Goal: Information Seeking & Learning: Find contact information

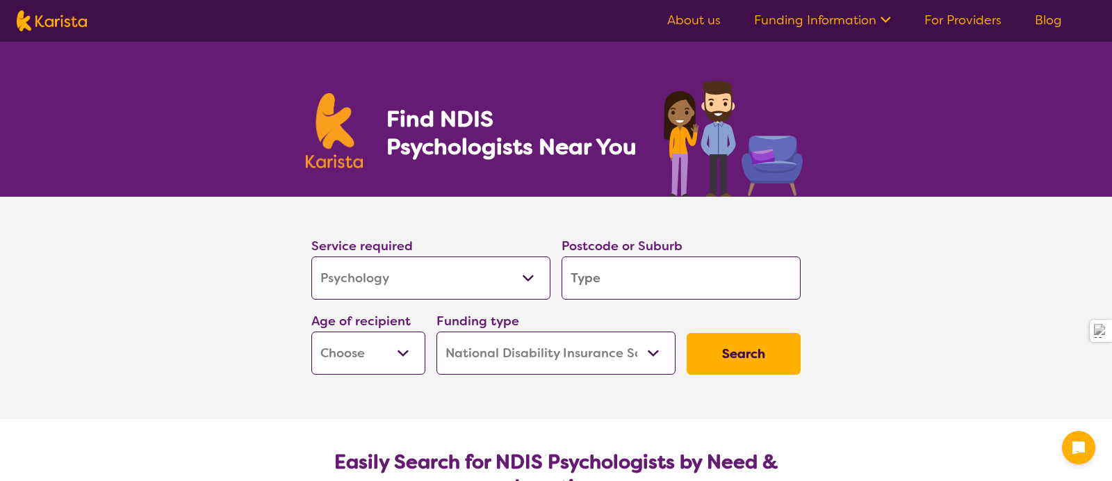
select select "Psychology"
select select "NDIS"
select select "Psychology"
select select "NDIS"
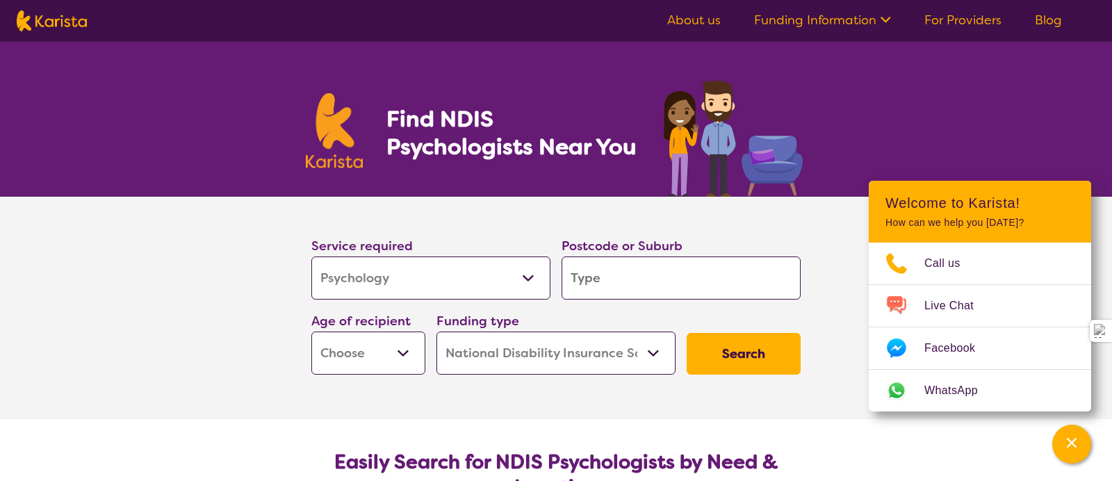
click at [670, 272] on input "search" at bounding box center [681, 278] width 239 height 43
type input "2"
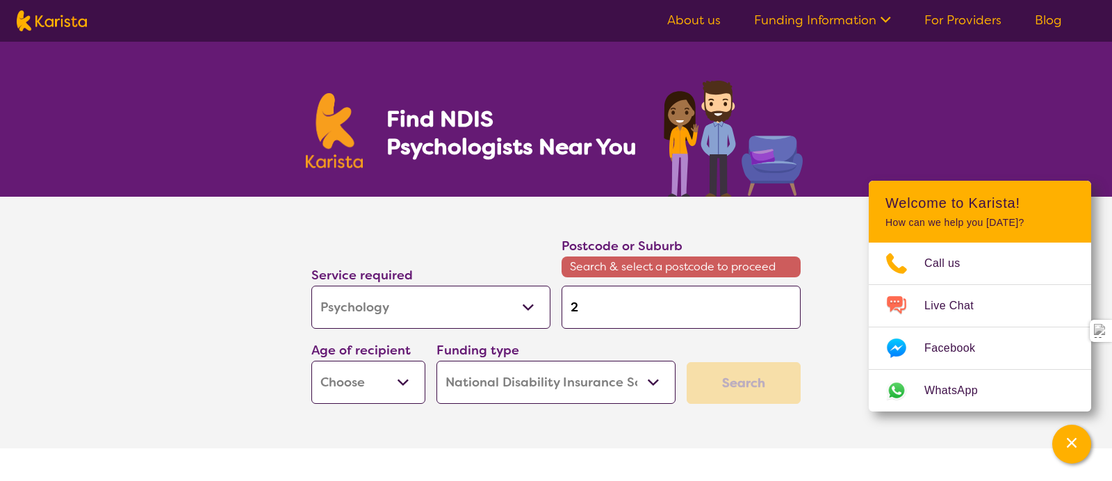
type input "22"
type input "229"
type input "2293"
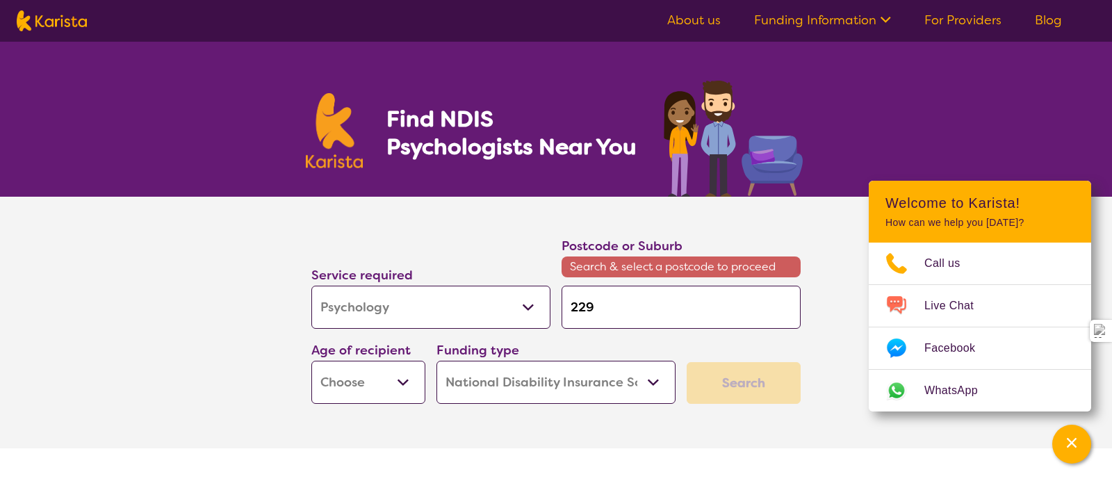
type input "2293"
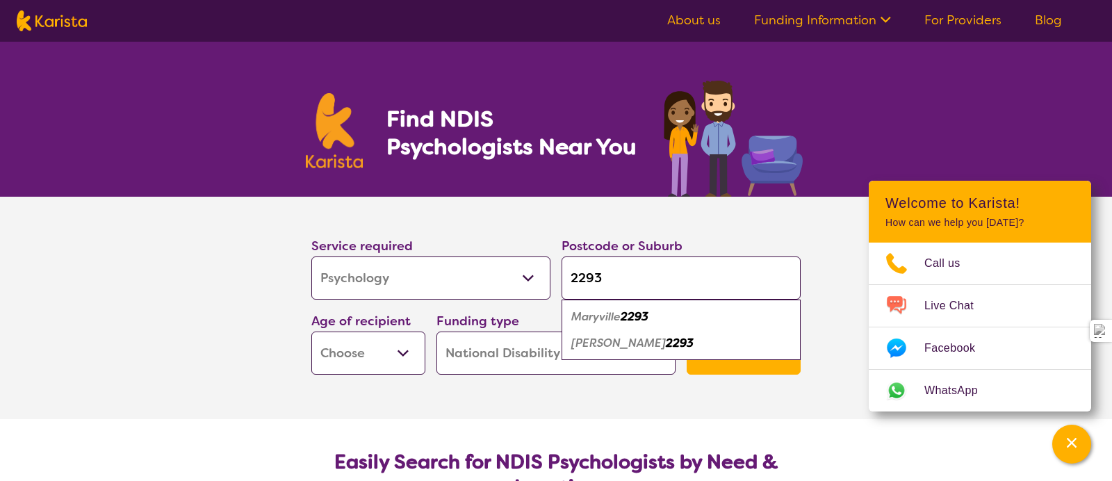
type input "2293"
click at [626, 321] on em "2293" at bounding box center [635, 316] width 28 height 15
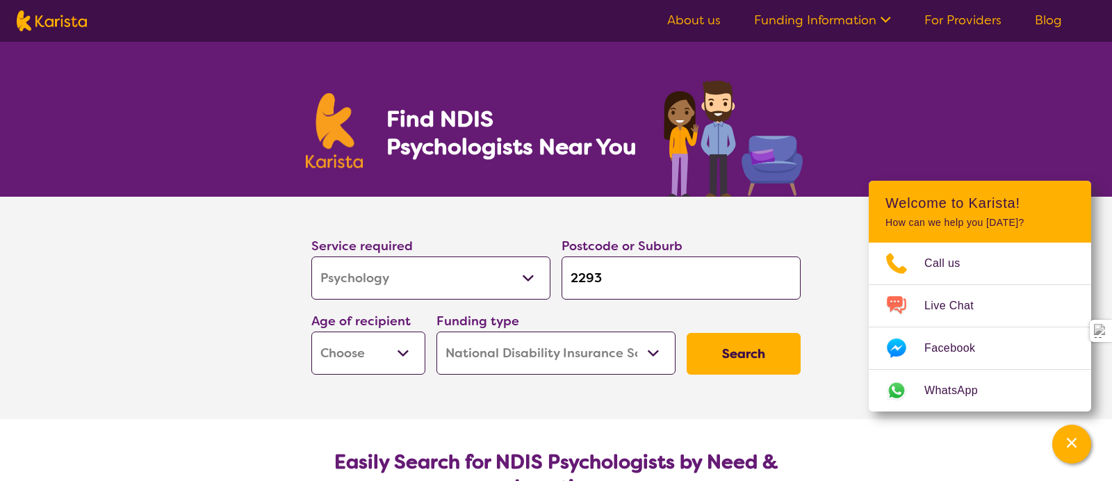
click at [385, 360] on select "Early Childhood - 0 to 9 Child - 10 to 11 Adolescent - 12 to 17 Adult - 18 to 6…" at bounding box center [368, 353] width 114 height 43
select select "AD"
click at [738, 356] on button "Search" at bounding box center [744, 354] width 114 height 42
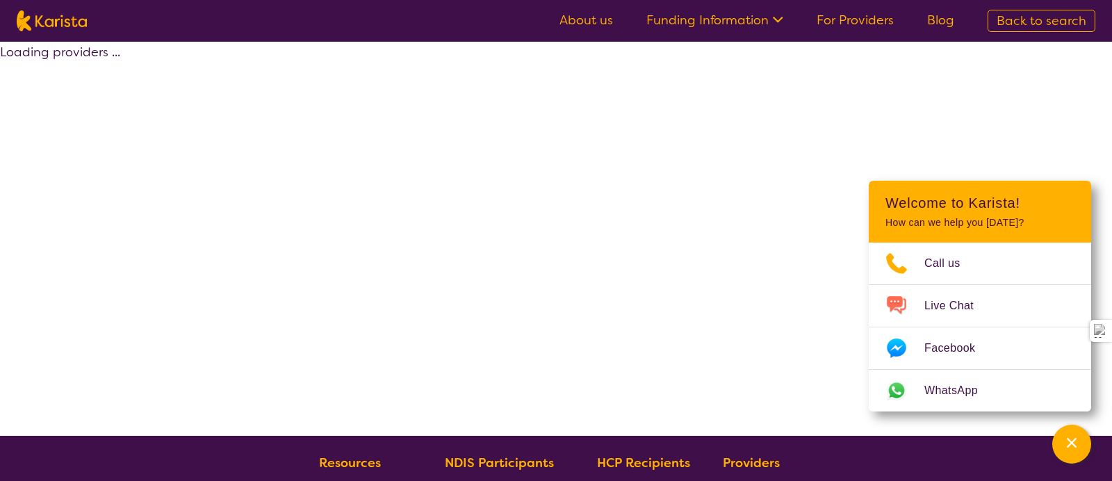
select select "by_score"
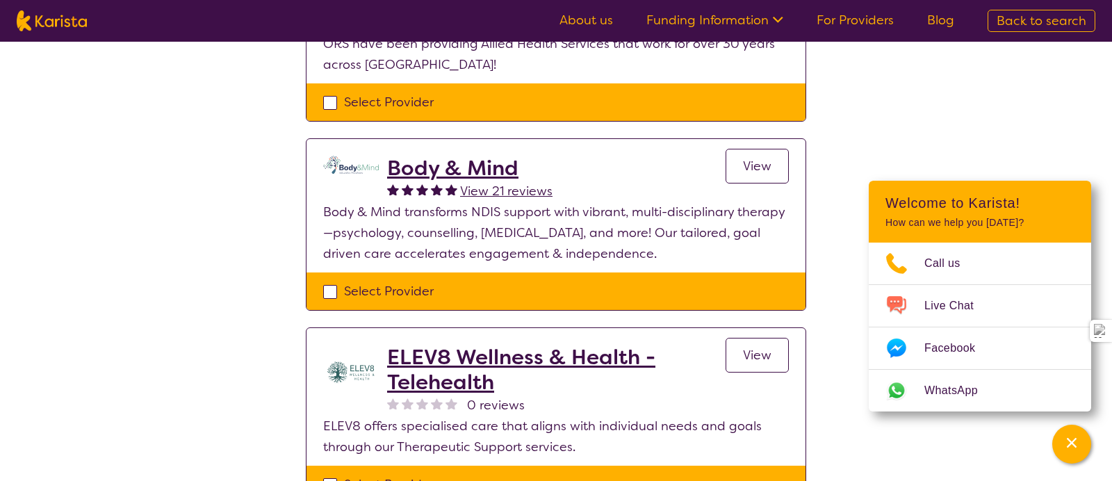
scroll to position [618, 0]
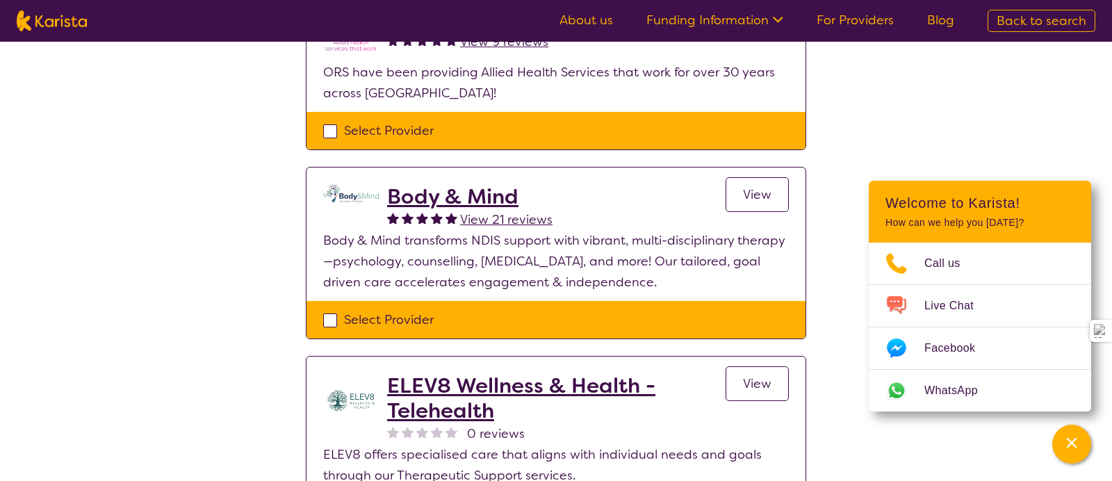
click at [488, 254] on p "Body & Mind transforms NDIS support with vibrant, multi-disciplinary therapy—ps…" at bounding box center [556, 261] width 466 height 63
click at [360, 321] on div "Select Provider" at bounding box center [556, 319] width 466 height 21
checkbox input "true"
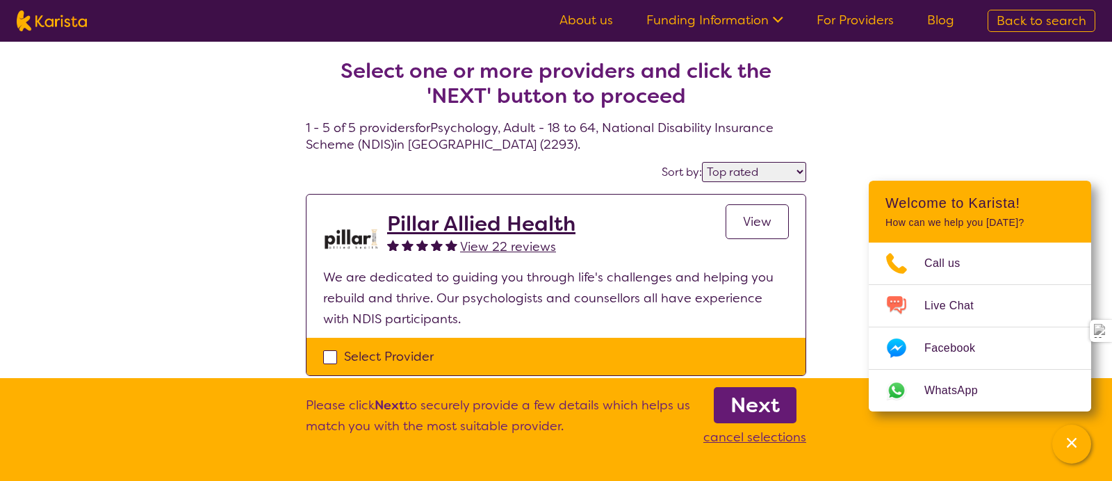
click at [756, 404] on b "Next" at bounding box center [755, 405] width 49 height 28
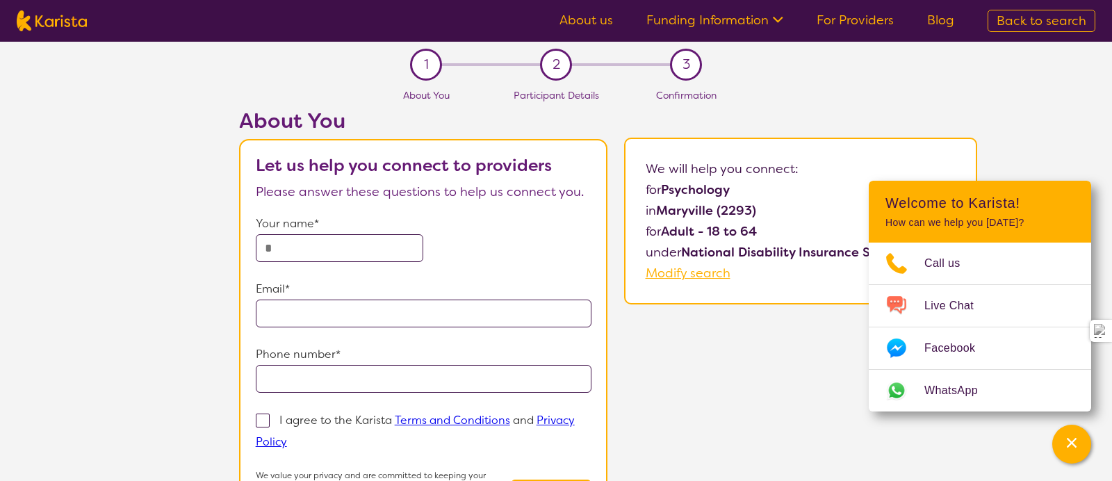
select select "by_score"
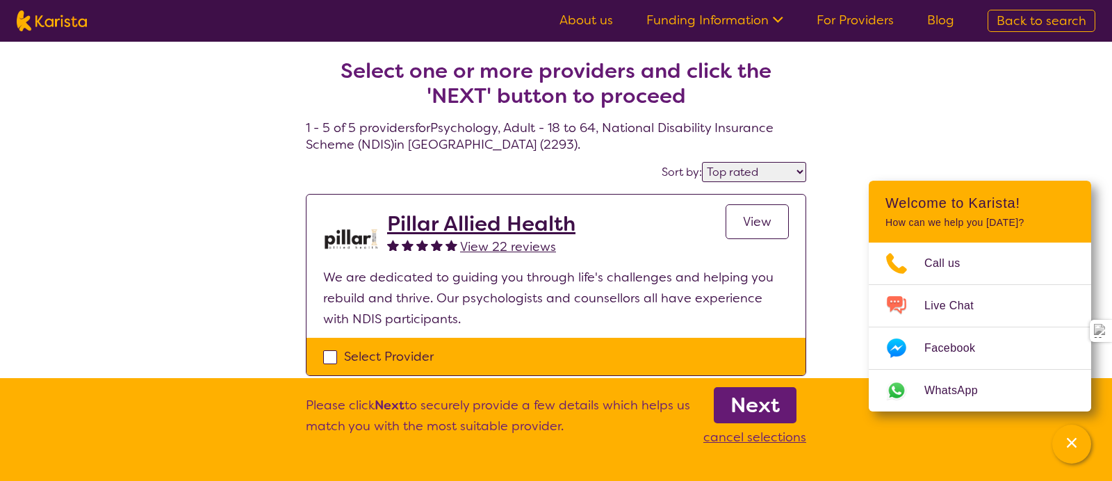
click at [521, 223] on h2 "Pillar Allied Health" at bounding box center [481, 223] width 188 height 25
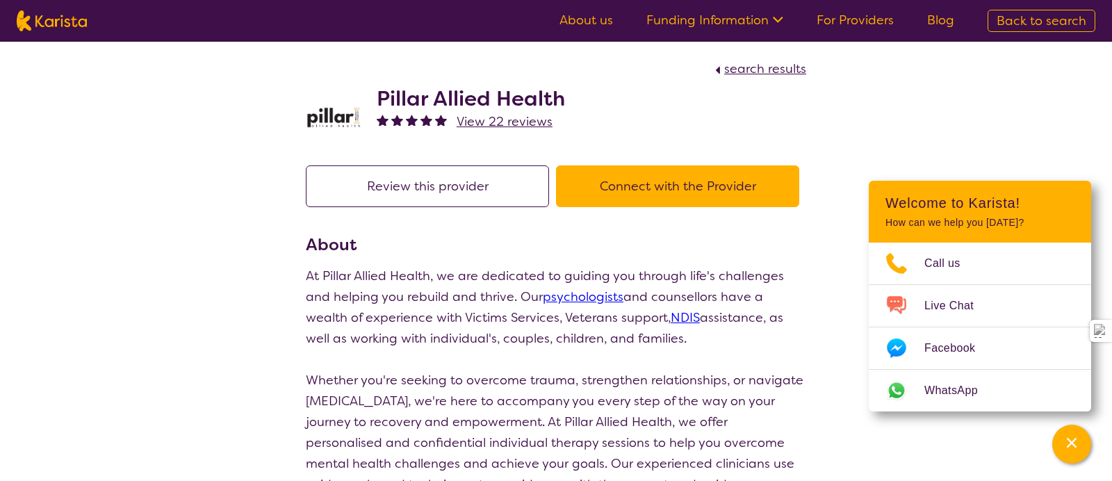
click at [474, 90] on h2 "Pillar Allied Health" at bounding box center [471, 98] width 188 height 25
copy h2 "Pillar Allied Health"
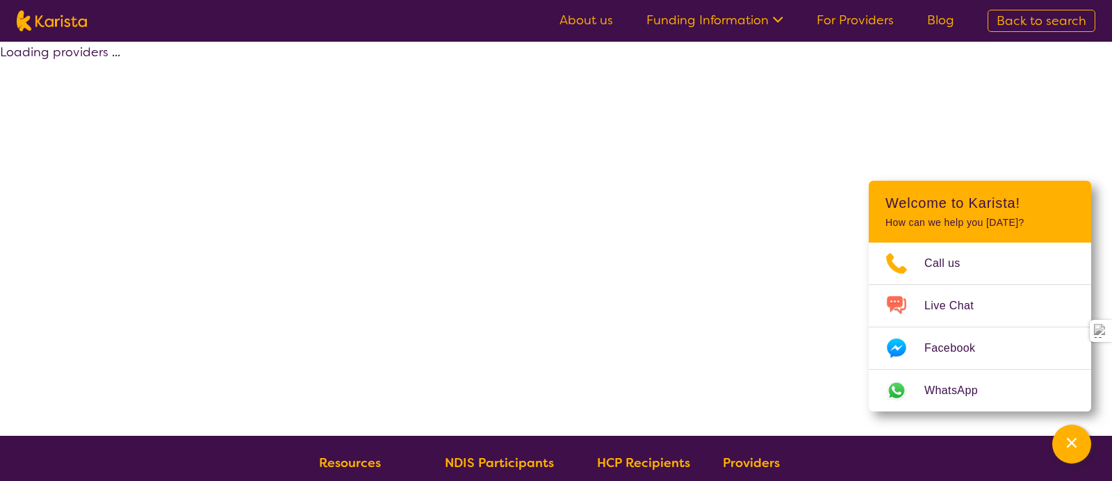
select select "by_score"
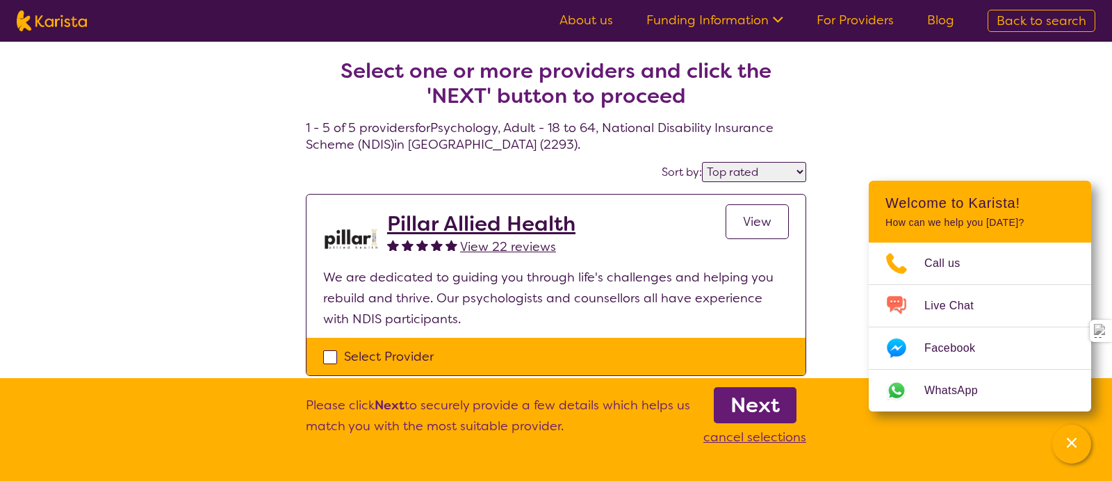
select select "Psychology"
select select "AD"
select select "NDIS"
select select "Psychology"
select select "AD"
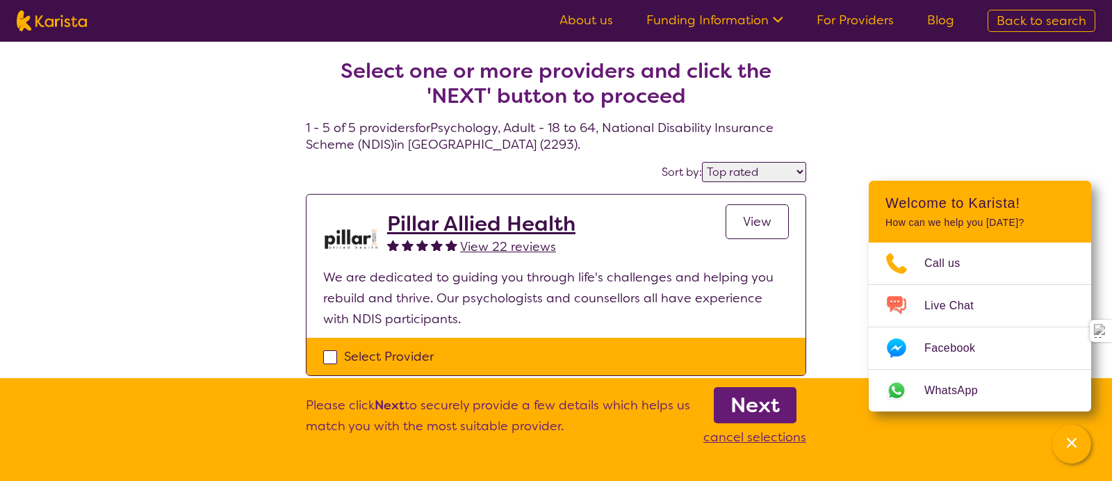
select select "NDIS"
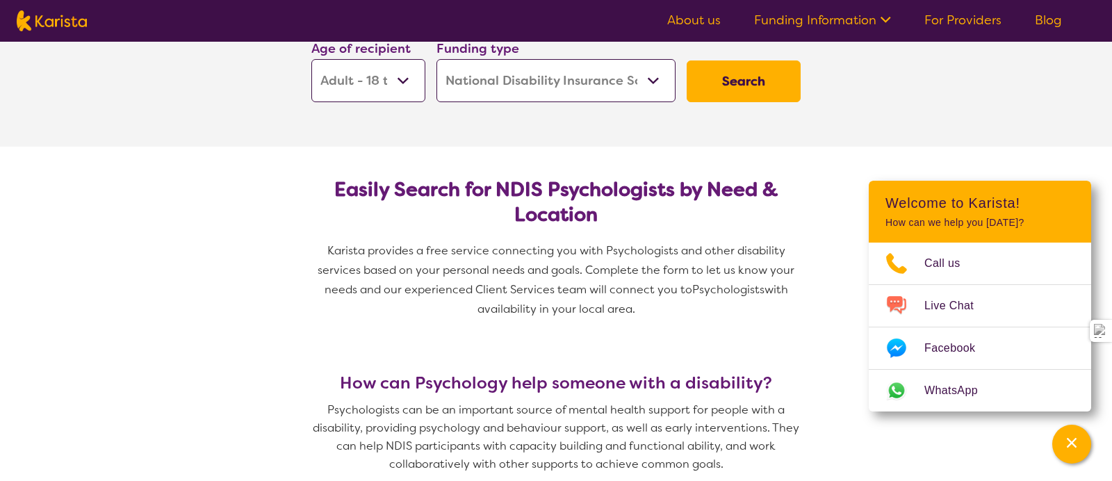
scroll to position [275, 0]
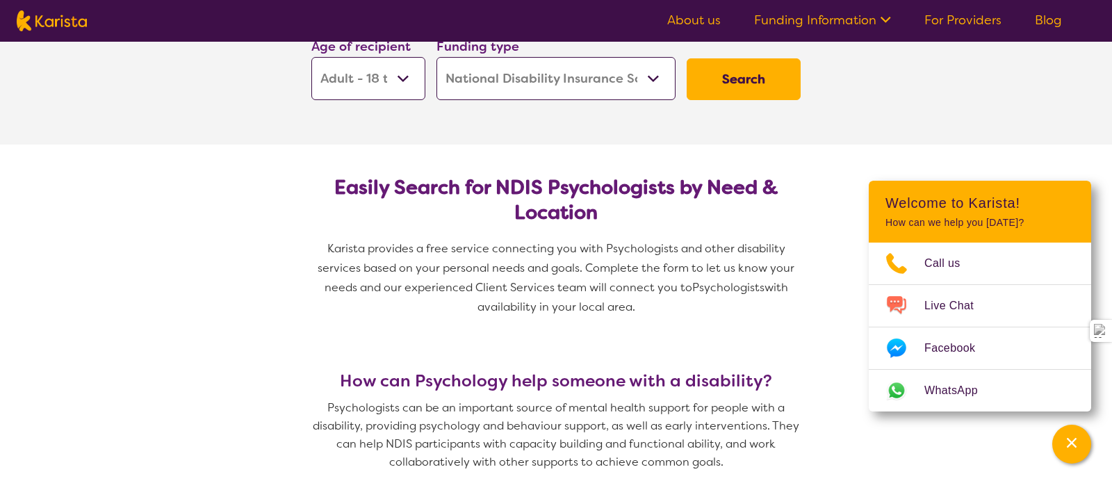
click at [727, 83] on button "Search" at bounding box center [744, 79] width 114 height 42
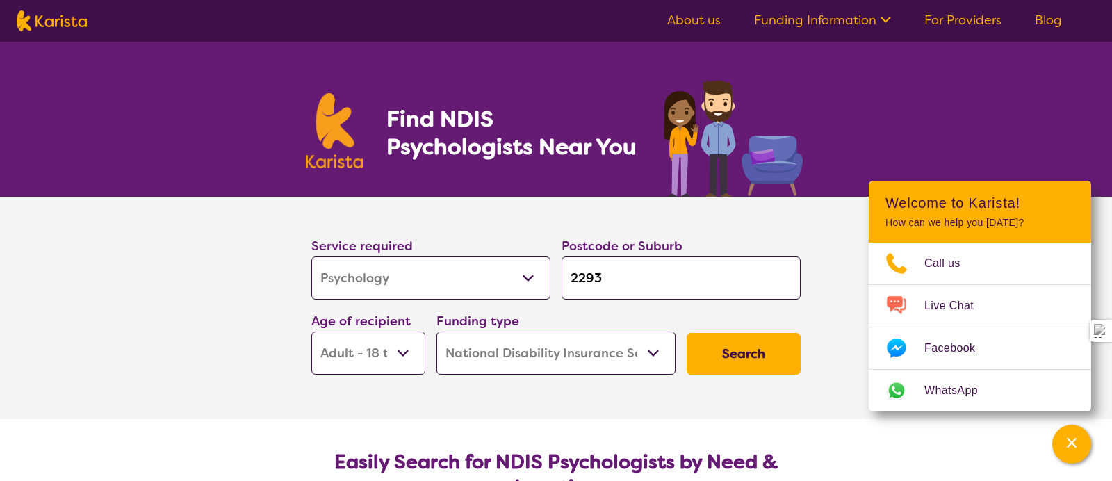
select select "by_score"
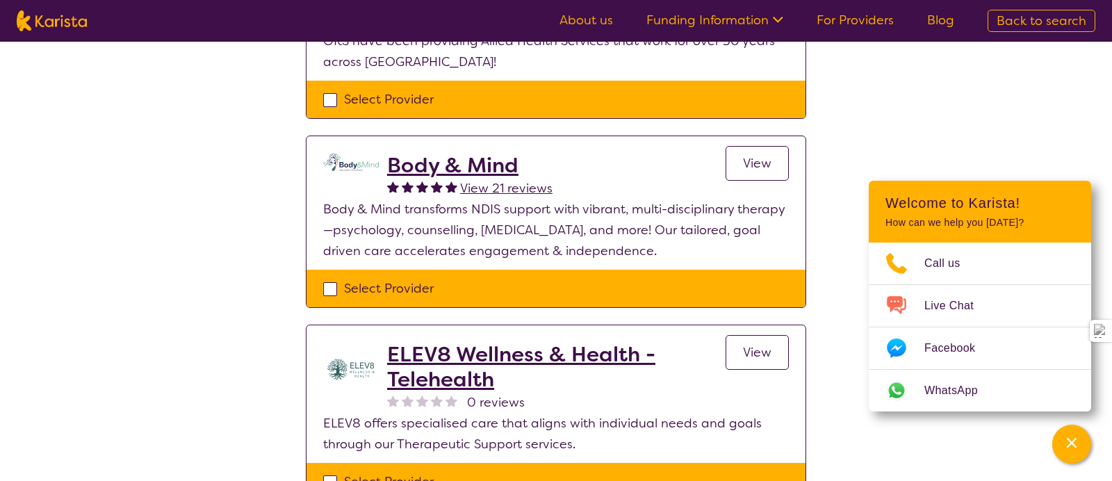
scroll to position [651, 0]
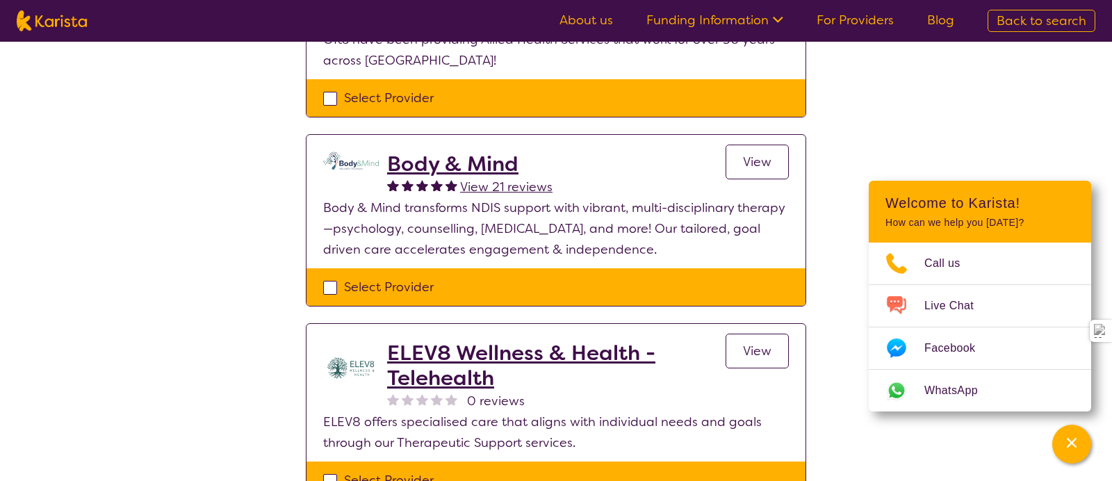
click at [494, 170] on h2 "Body & Mind" at bounding box center [469, 164] width 165 height 25
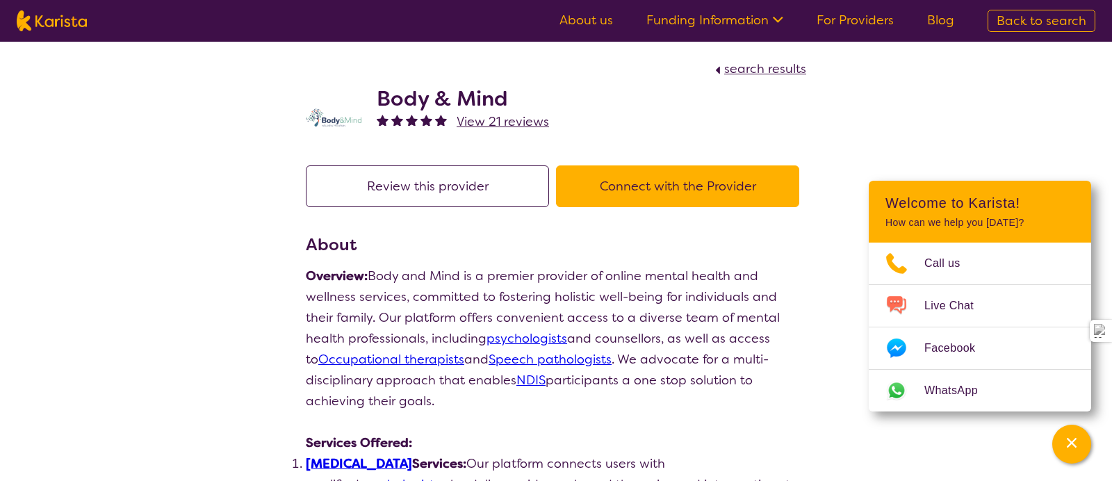
click at [464, 104] on h2 "Body & Mind" at bounding box center [463, 98] width 172 height 25
click at [464, 103] on h2 "Body & Mind" at bounding box center [463, 98] width 172 height 25
click at [464, 102] on h2 "Body & Mind" at bounding box center [463, 98] width 172 height 25
copy h2 "Body & Mind"
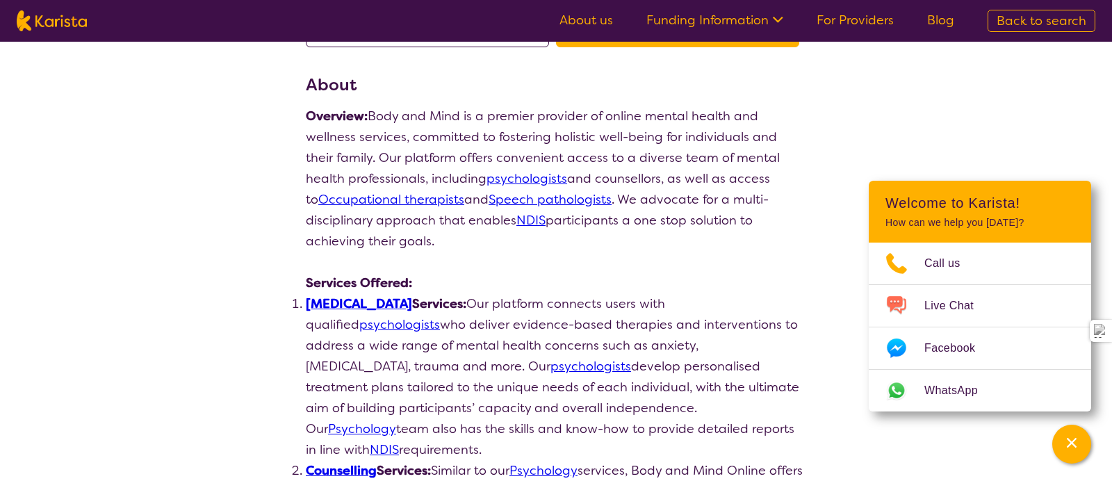
scroll to position [183, 0]
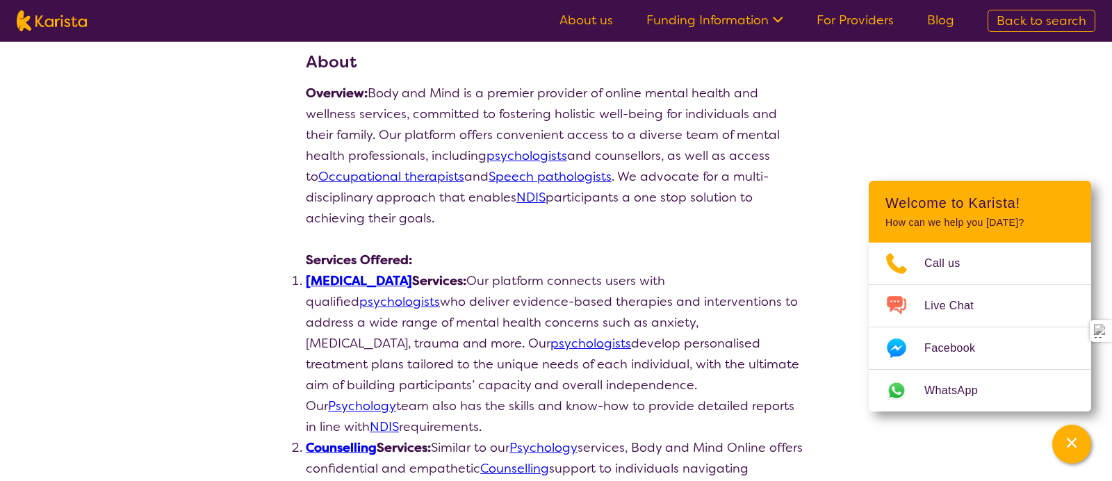
click at [440, 293] on link "psychologists" at bounding box center [399, 301] width 81 height 17
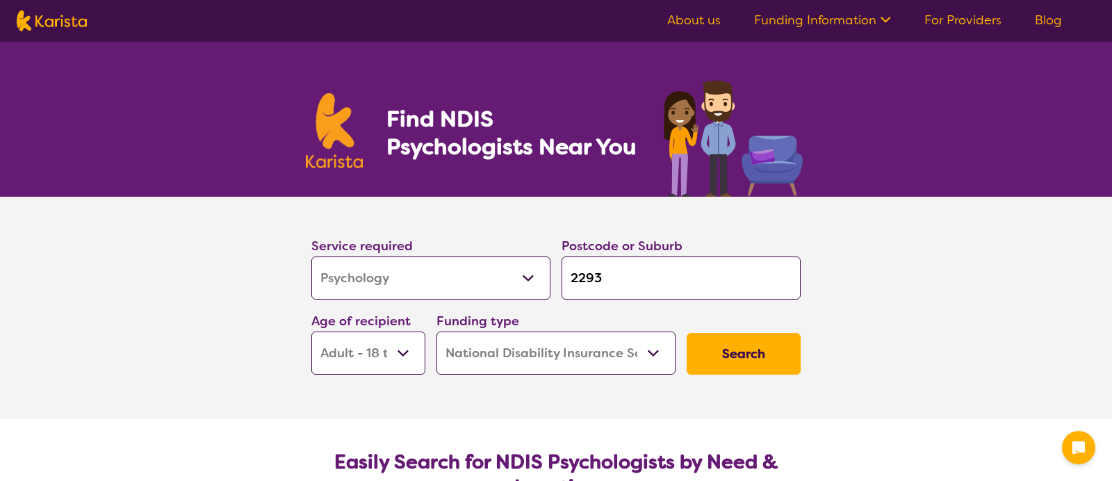
select select "Psychology"
select select "AD"
select select "NDIS"
select select "Psychology"
select select "AD"
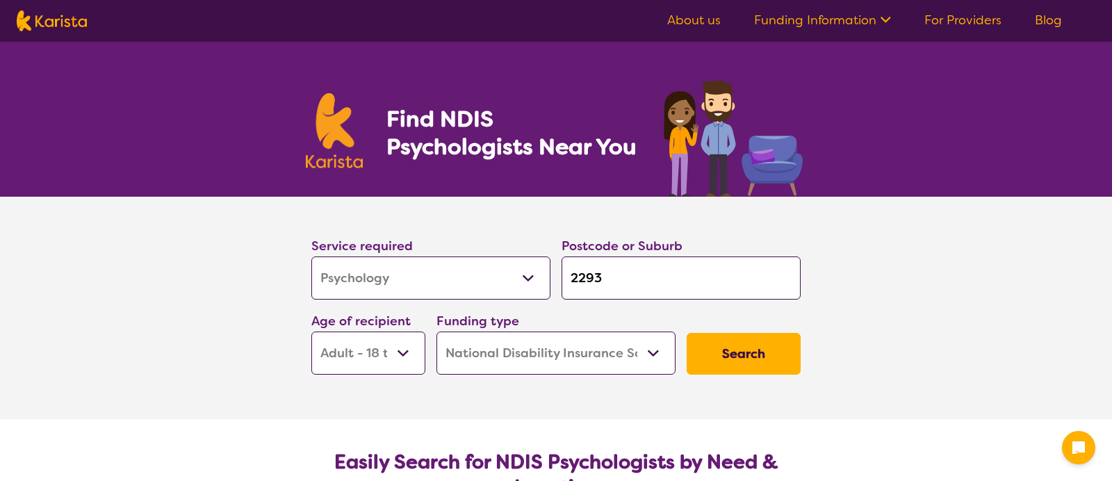
select select "NDIS"
